Goal: Task Accomplishment & Management: Complete application form

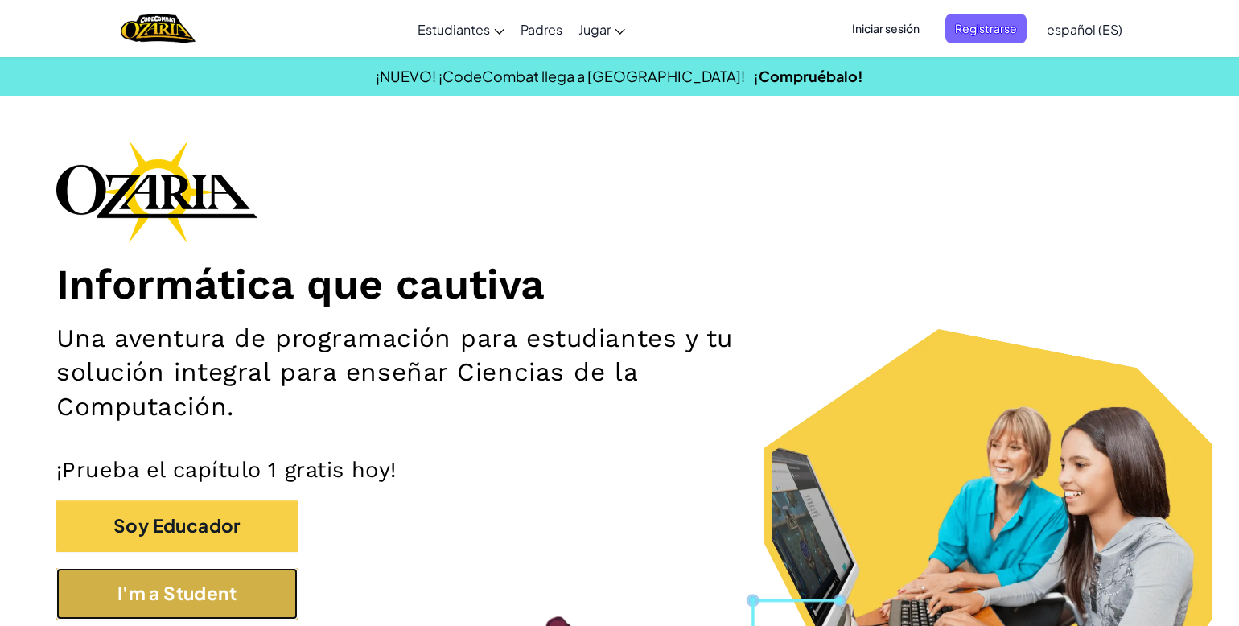
click at [240, 605] on button "I'm a Student" at bounding box center [176, 593] width 241 height 51
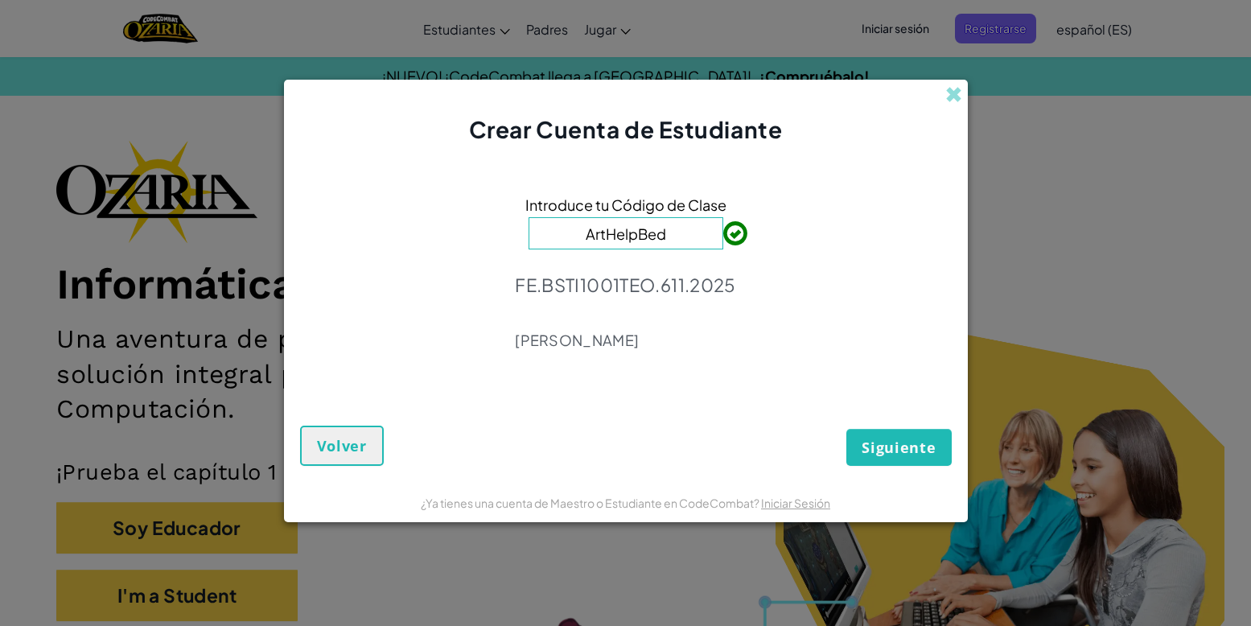
type input "ArtHelpBed"
click at [920, 446] on span "Siguiente" at bounding box center [898, 447] width 74 height 19
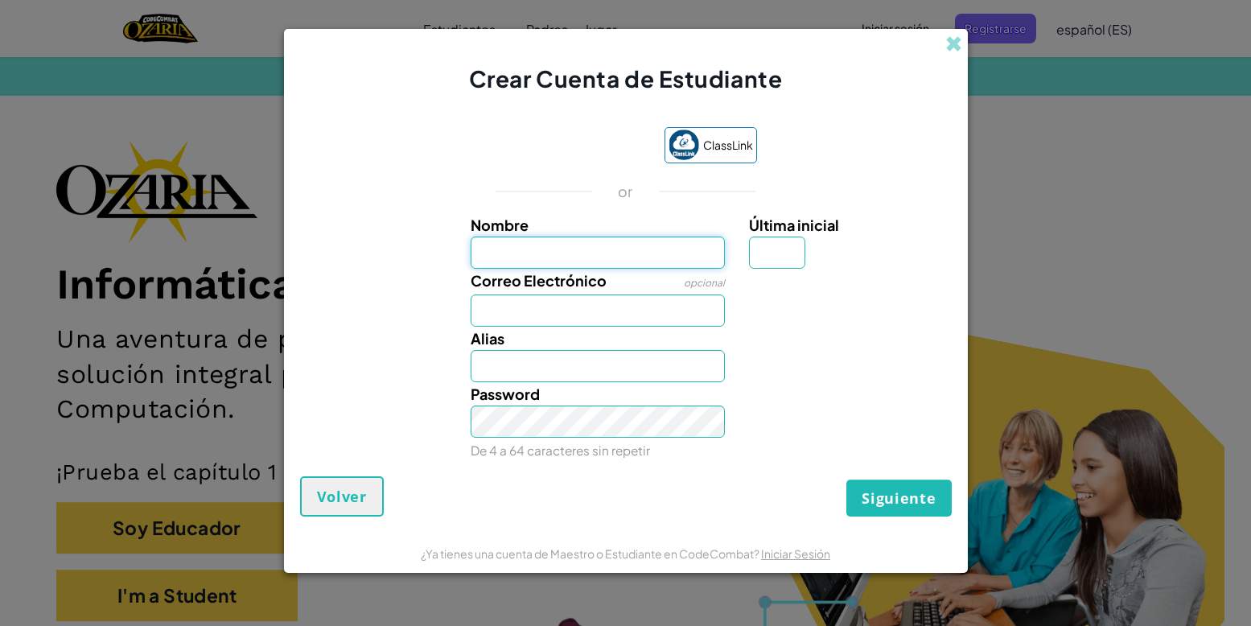
click at [566, 257] on input "Nombre" at bounding box center [597, 252] width 254 height 32
type input "[PERSON_NAME]"
click at [561, 315] on input "Correo Electrónico" at bounding box center [597, 310] width 254 height 32
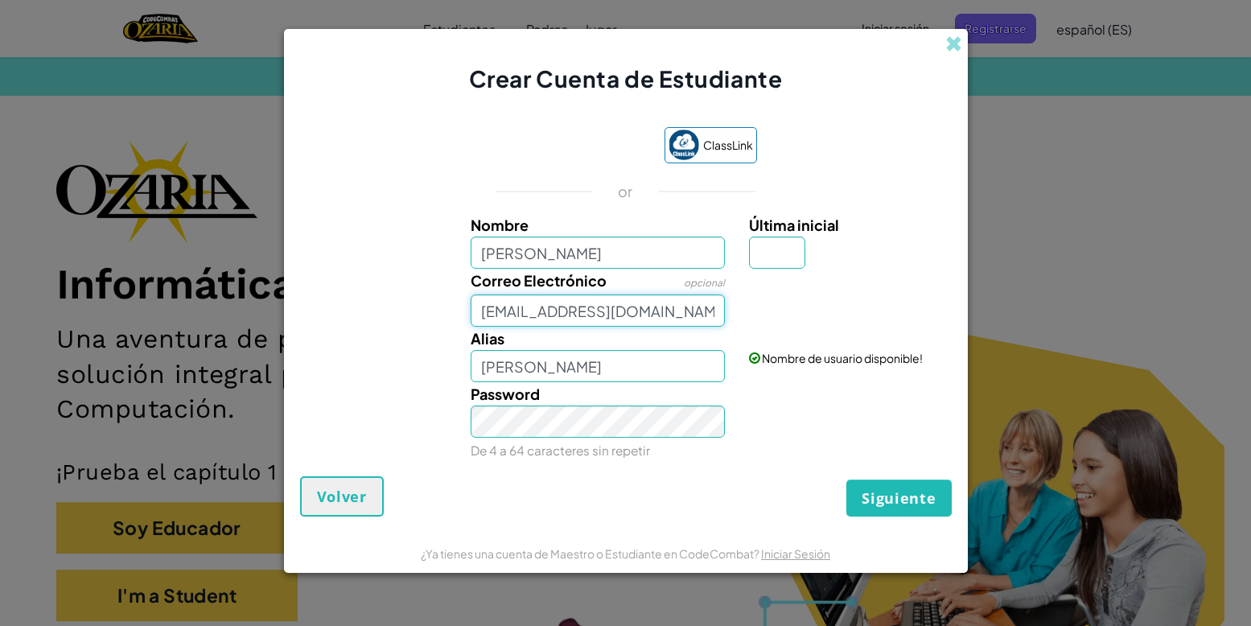
type input "[EMAIL_ADDRESS][DOMAIN_NAME]"
click at [811, 321] on link "Iniciar Sesión" at bounding box center [807, 316] width 69 height 14
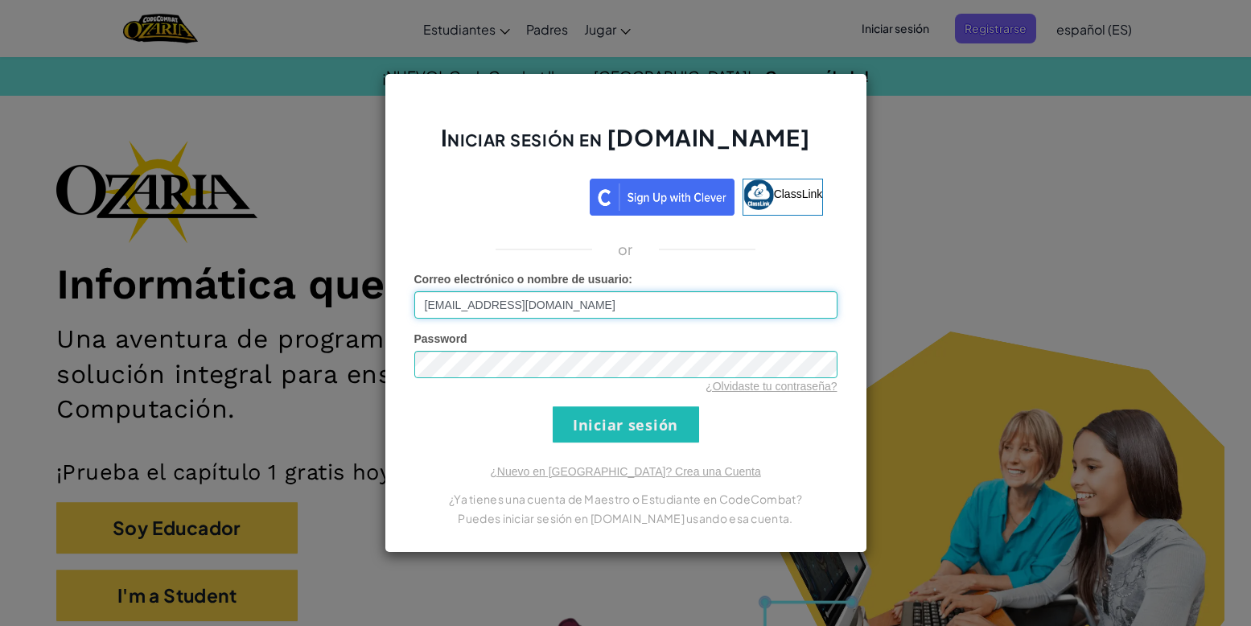
click at [601, 314] on input "[EMAIL_ADDRESS][DOMAIN_NAME]" at bounding box center [625, 304] width 423 height 27
click at [657, 415] on input "Iniciar sesión" at bounding box center [626, 424] width 146 height 36
